Goal: Information Seeking & Learning: Learn about a topic

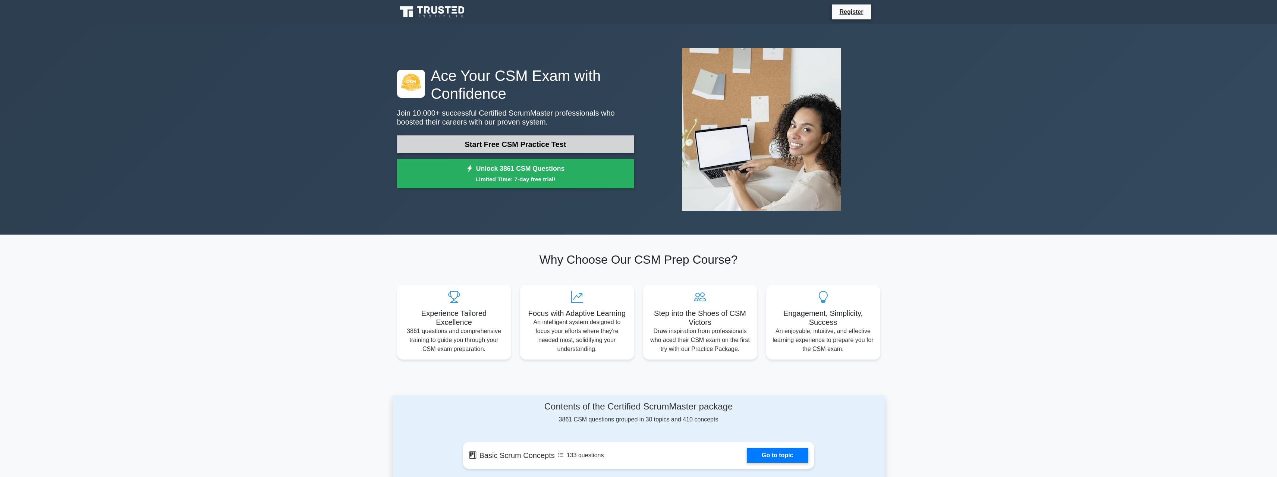
click at [494, 145] on link "Start Free CSM Practice Test" at bounding box center [515, 144] width 237 height 18
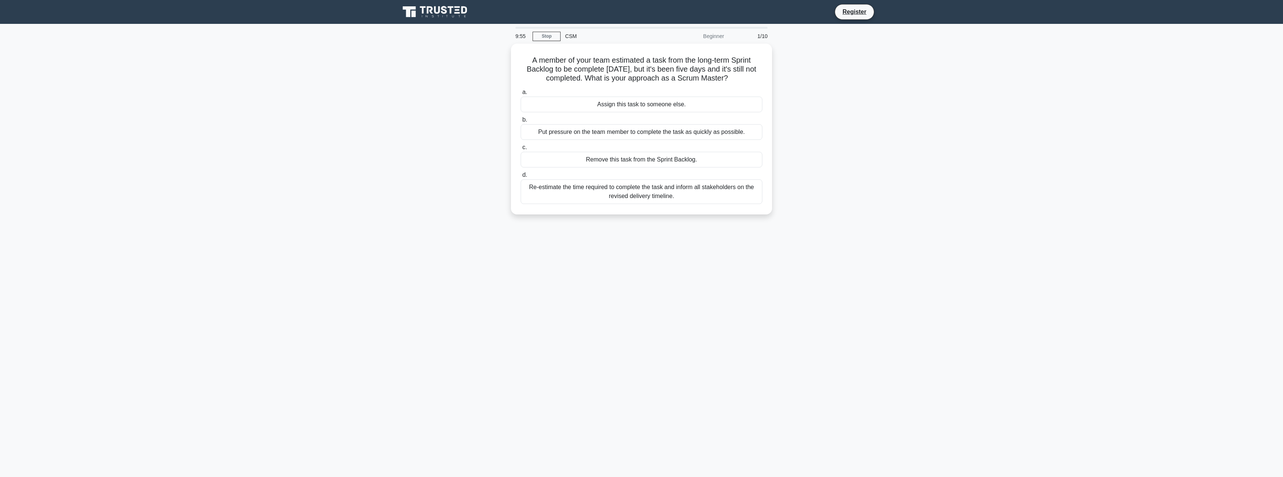
click at [723, 37] on div "Beginner" at bounding box center [695, 36] width 65 height 15
click at [698, 37] on div "Beginner" at bounding box center [695, 36] width 65 height 15
click at [570, 35] on div "CSM" at bounding box center [611, 36] width 103 height 15
click at [551, 39] on link "Stop" at bounding box center [546, 36] width 28 height 9
